Goal: Task Accomplishment & Management: Manage account settings

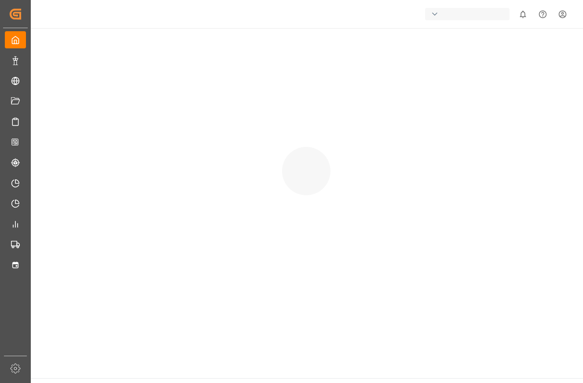
click at [461, 15] on div "button" at bounding box center [467, 14] width 85 height 12
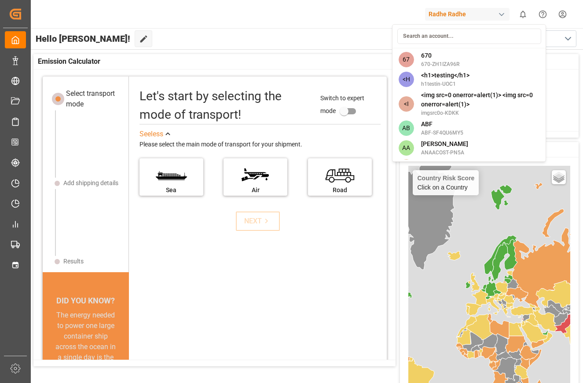
click at [560, 16] on html "Created by potrace 1.15, written by [PERSON_NAME] [DATE]-[DATE] Created by potr…" at bounding box center [291, 225] width 583 height 450
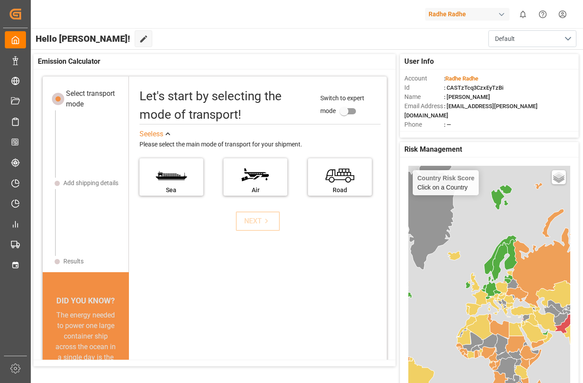
click at [564, 14] on html "Created by potrace 1.15, written by [PERSON_NAME] [DATE]-[DATE] Created by potr…" at bounding box center [291, 225] width 583 height 450
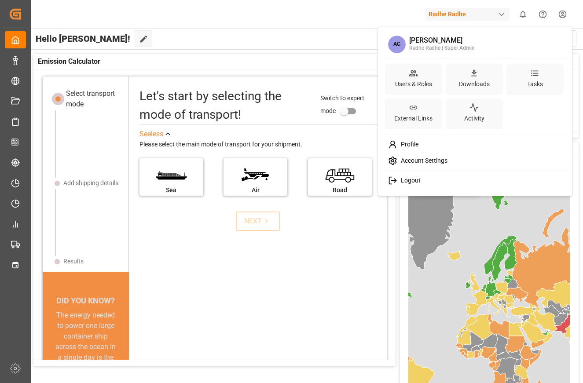
click at [426, 185] on div "Logout" at bounding box center [475, 181] width 181 height 16
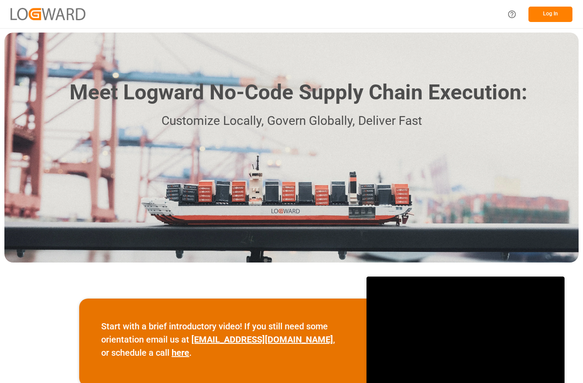
click at [549, 16] on button "Log In" at bounding box center [551, 14] width 44 height 15
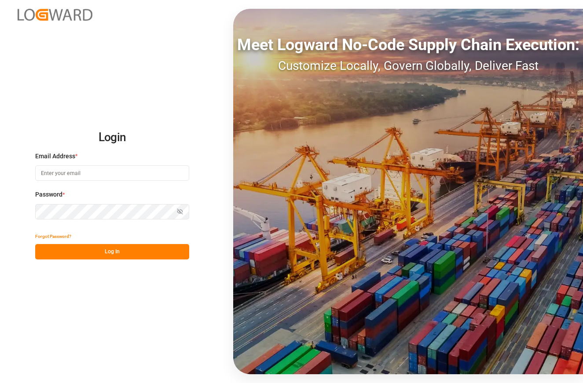
click at [151, 184] on div "Email Address *" at bounding box center [112, 171] width 154 height 39
click at [104, 170] on input at bounding box center [112, 173] width 154 height 15
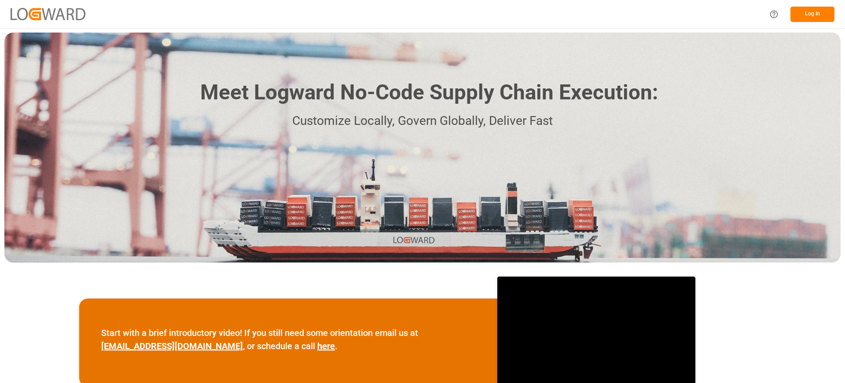
click at [802, 20] on button "Log In" at bounding box center [813, 14] width 44 height 15
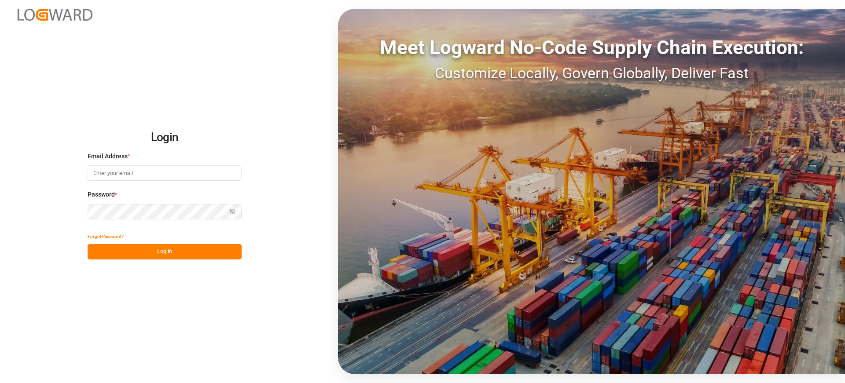
click at [165, 162] on div "Email Address *" at bounding box center [165, 171] width 154 height 39
click at [140, 177] on input at bounding box center [165, 173] width 154 height 15
type input "[EMAIL_ADDRESS][PERSON_NAME][DOMAIN_NAME]"
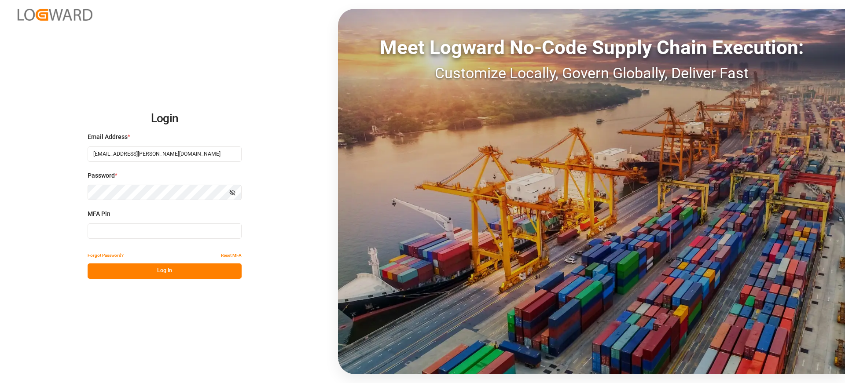
type input "489136"
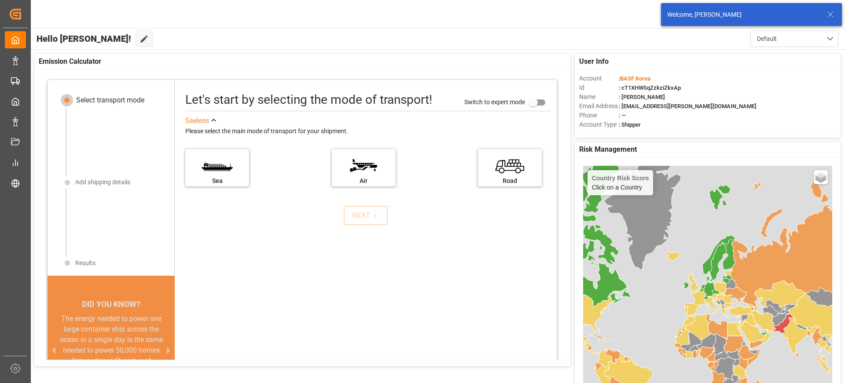
click at [837, 10] on div "Welcome, [PERSON_NAME]" at bounding box center [751, 14] width 181 height 23
click at [830, 14] on icon at bounding box center [831, 14] width 11 height 11
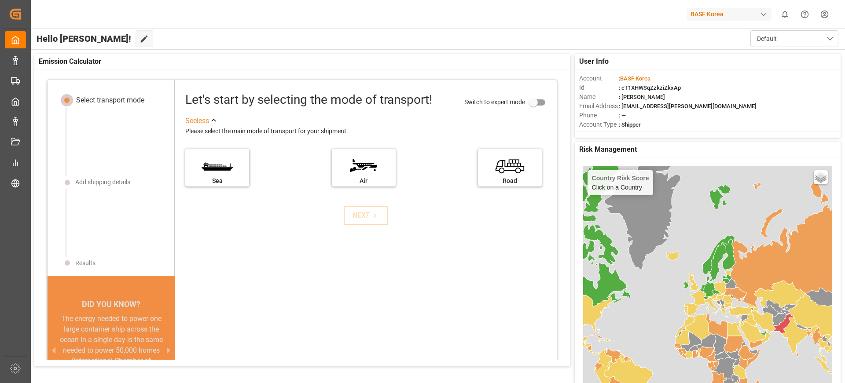
click at [732, 13] on div "BASF Korea" at bounding box center [729, 14] width 85 height 13
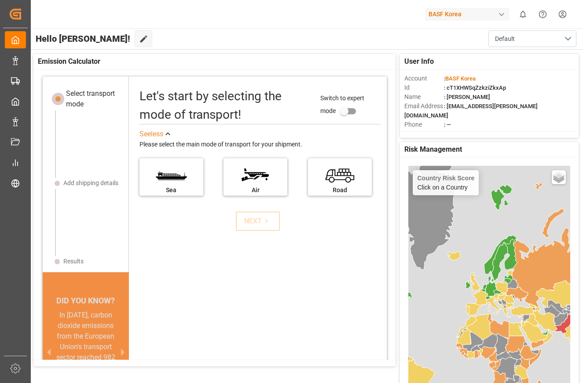
click at [565, 6] on html "Created by potrace 1.15, written by [PERSON_NAME] [DATE]-[DATE] Created by potr…" at bounding box center [291, 225] width 583 height 450
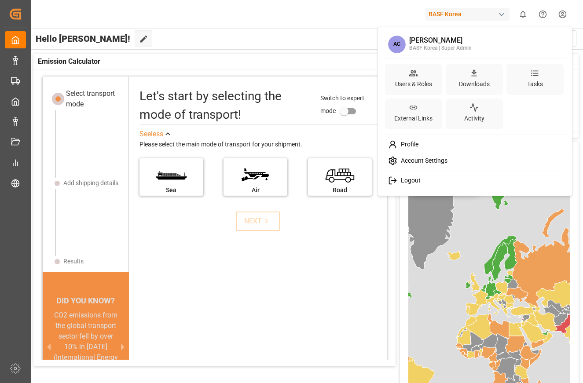
click at [567, 10] on html "Created by potrace 1.15, written by [PERSON_NAME] [DATE]-[DATE] Created by potr…" at bounding box center [291, 225] width 583 height 450
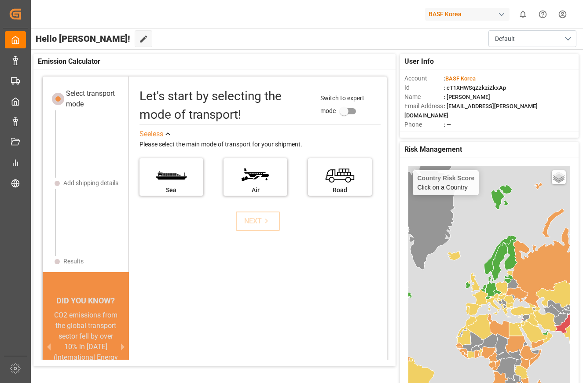
click at [567, 10] on html "Created by potrace 1.15, written by [PERSON_NAME] [DATE]-[DATE] Created by potr…" at bounding box center [291, 225] width 583 height 450
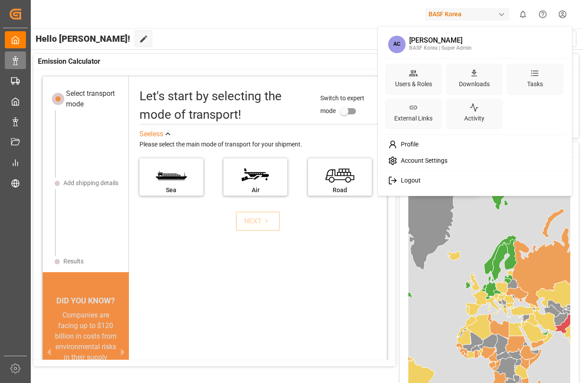
click at [19, 58] on html "Created by potrace 1.15, written by [PERSON_NAME] [DATE]-[DATE] Created by potr…" at bounding box center [291, 225] width 583 height 450
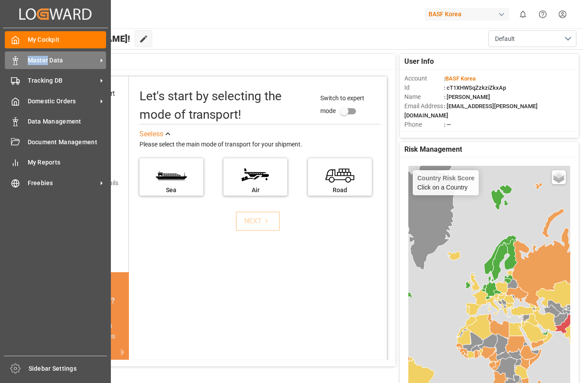
click at [19, 58] on icon at bounding box center [15, 60] width 9 height 9
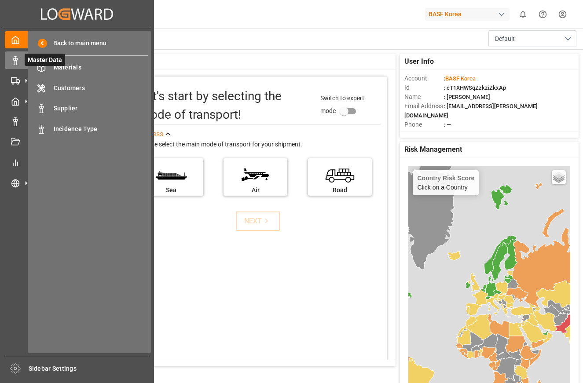
click at [52, 65] on span "Master Data" at bounding box center [45, 60] width 41 height 12
click at [84, 69] on span "Materials" at bounding box center [101, 67] width 95 height 9
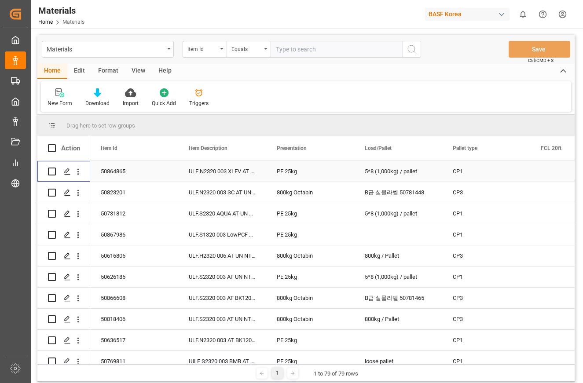
click at [52, 174] on input "Press Space to toggle row selection (unchecked)" at bounding box center [52, 172] width 8 height 8
checkbox input "true"
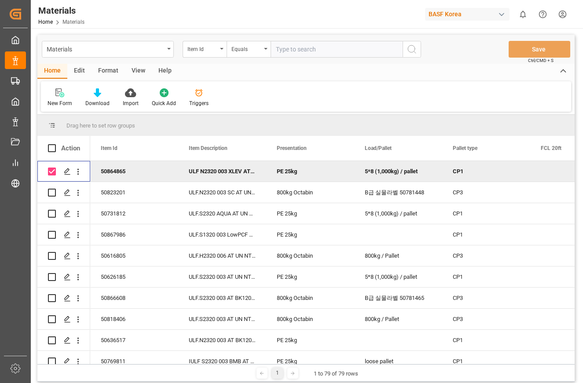
click at [556, 13] on html "Created by potrace 1.15, written by [PERSON_NAME] [DATE]-[DATE] Created by potr…" at bounding box center [291, 225] width 583 height 450
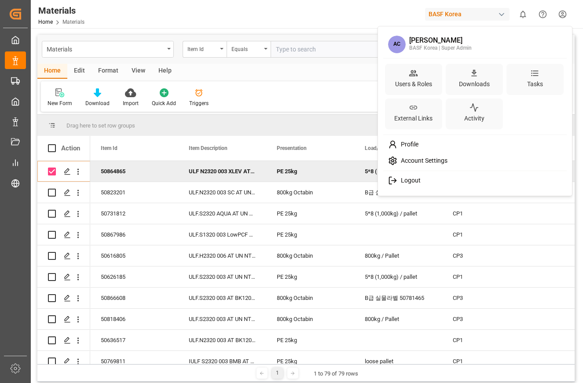
click at [493, 184] on div "Logout" at bounding box center [475, 181] width 181 height 16
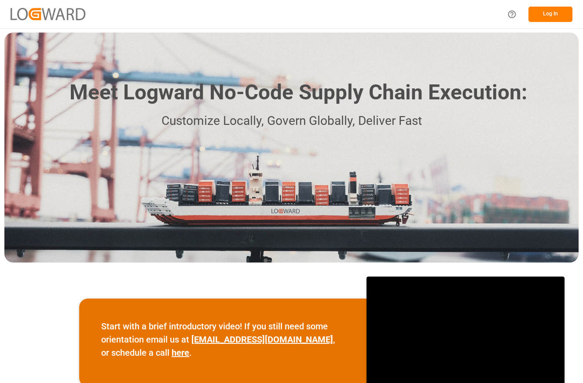
click at [549, 21] on button "Log In" at bounding box center [551, 14] width 44 height 15
